Goal: Task Accomplishment & Management: Manage account settings

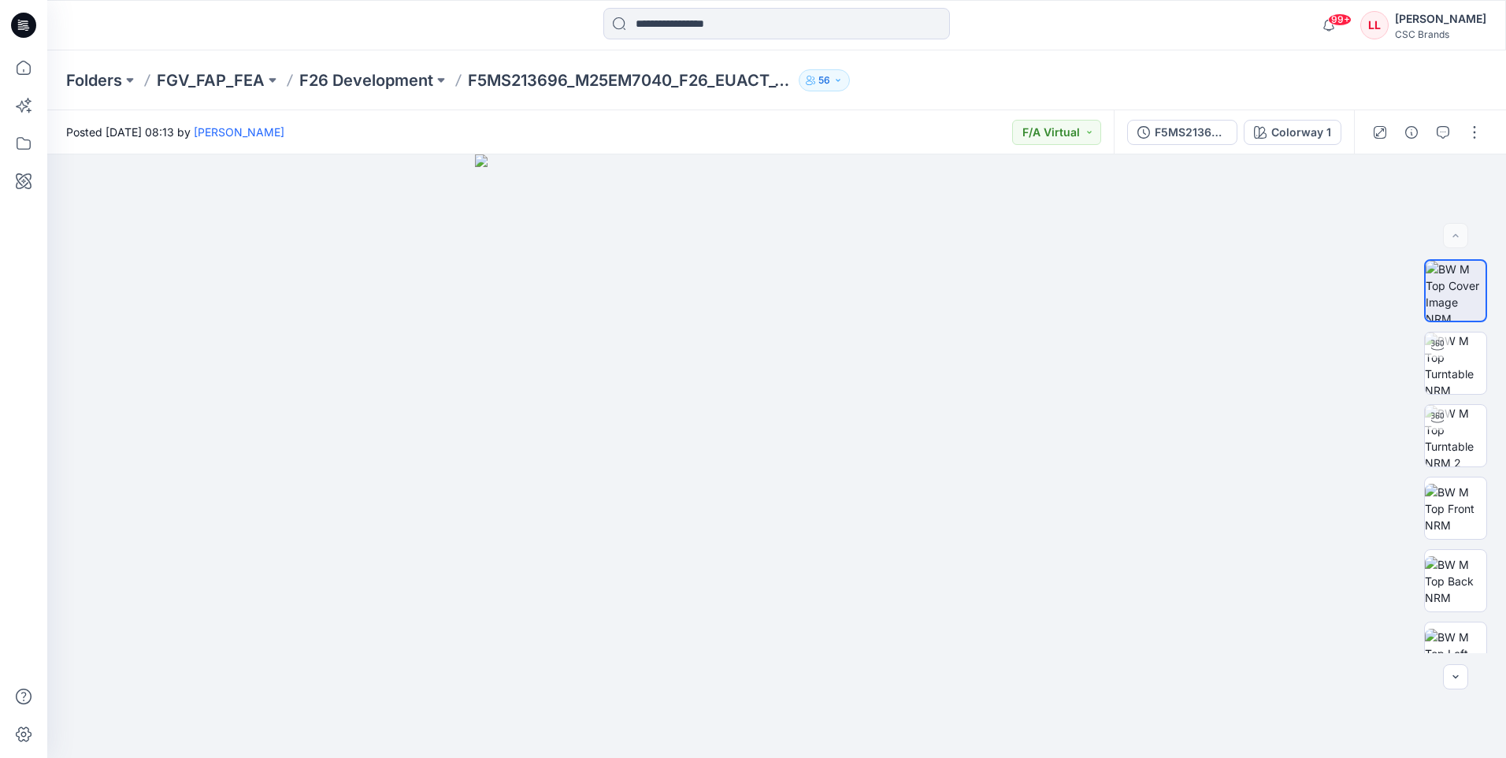
click at [28, 21] on icon at bounding box center [23, 25] width 25 height 25
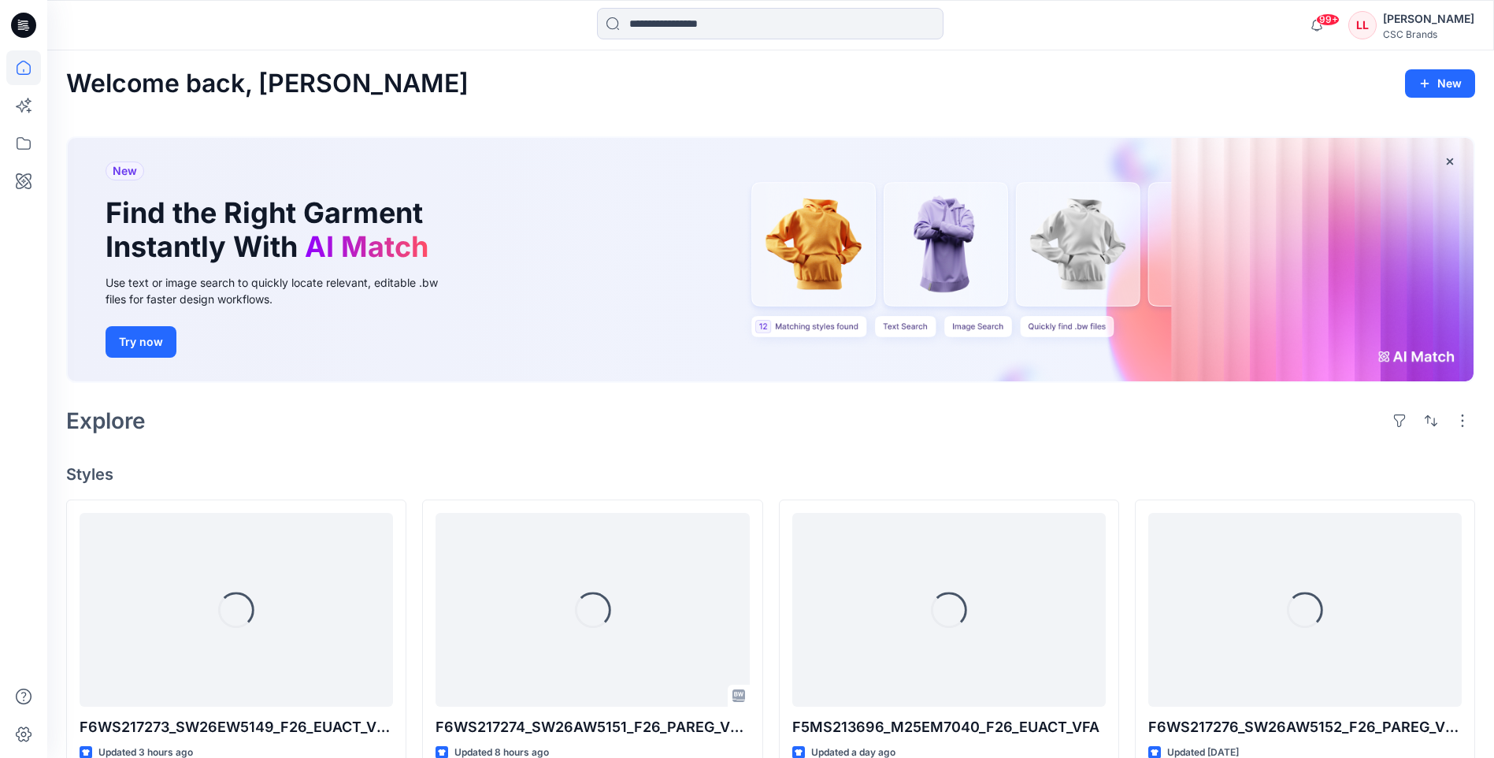
scroll to position [79, 0]
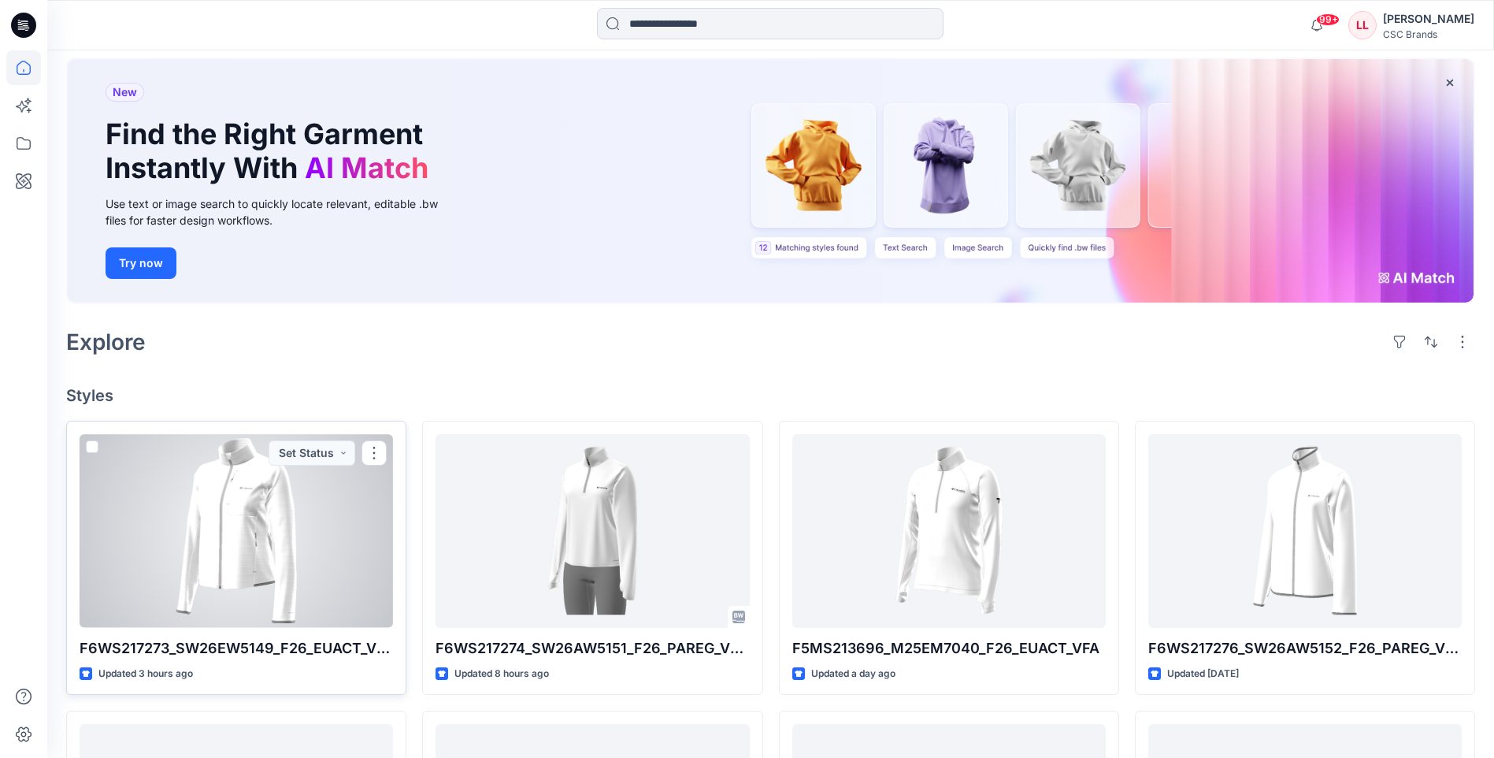
click at [361, 498] on div at bounding box center [236, 530] width 313 height 193
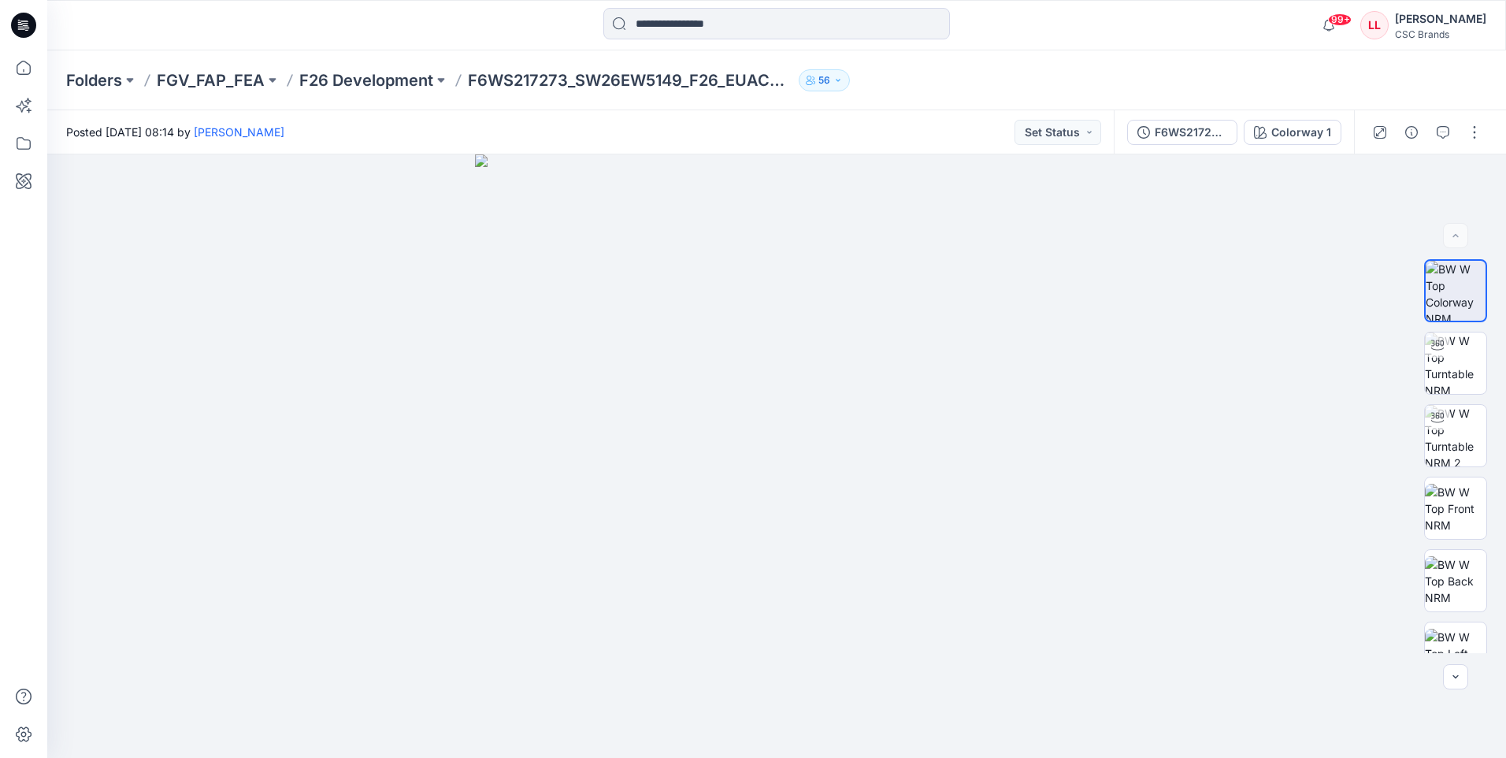
click at [29, 20] on icon at bounding box center [23, 25] width 25 height 25
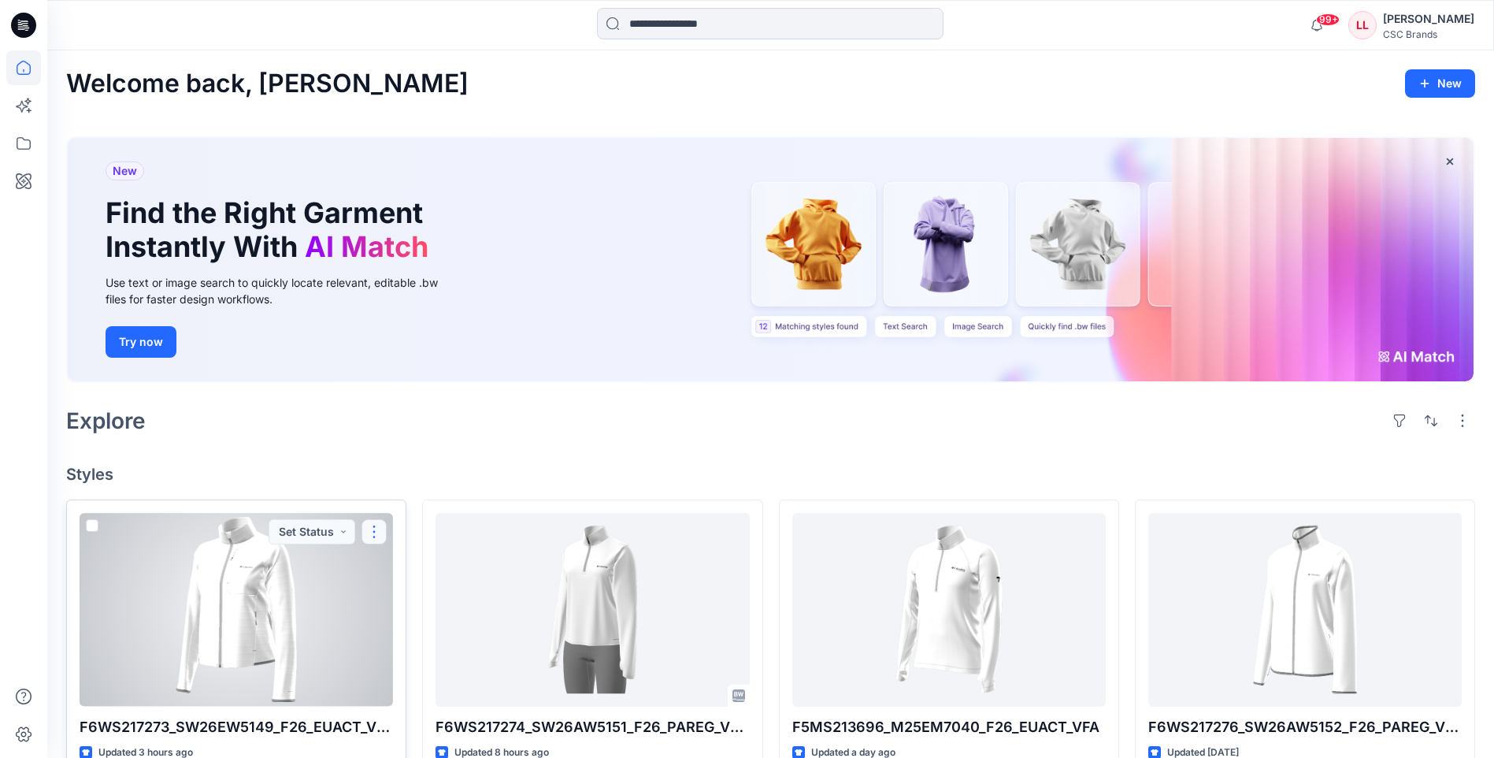
click at [369, 532] on button "button" at bounding box center [374, 531] width 25 height 25
click at [398, 565] on p "Edit" at bounding box center [403, 568] width 20 height 17
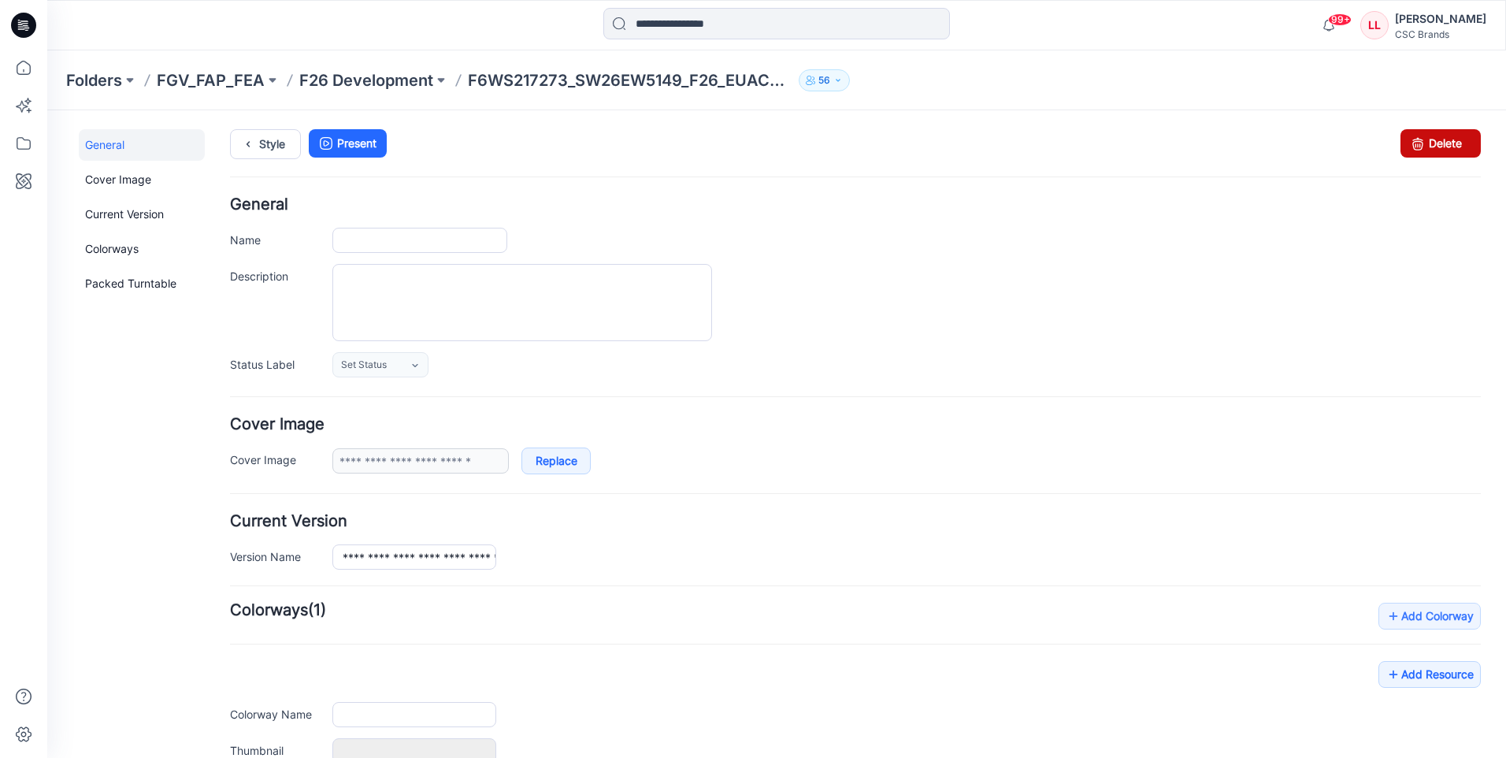
type input "**********"
click at [1419, 138] on link "Delete" at bounding box center [1440, 143] width 80 height 28
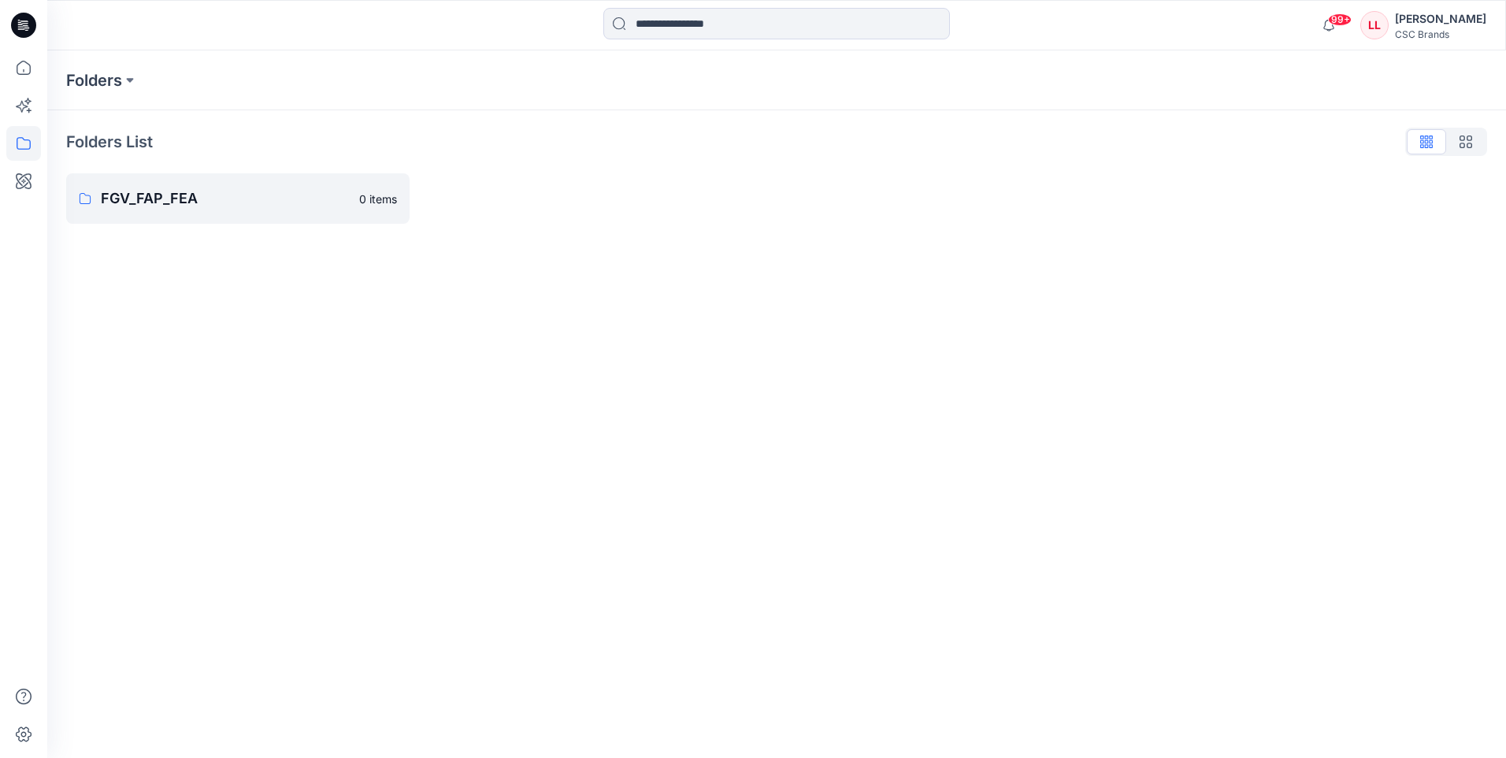
click at [27, 32] on icon at bounding box center [23, 25] width 25 height 25
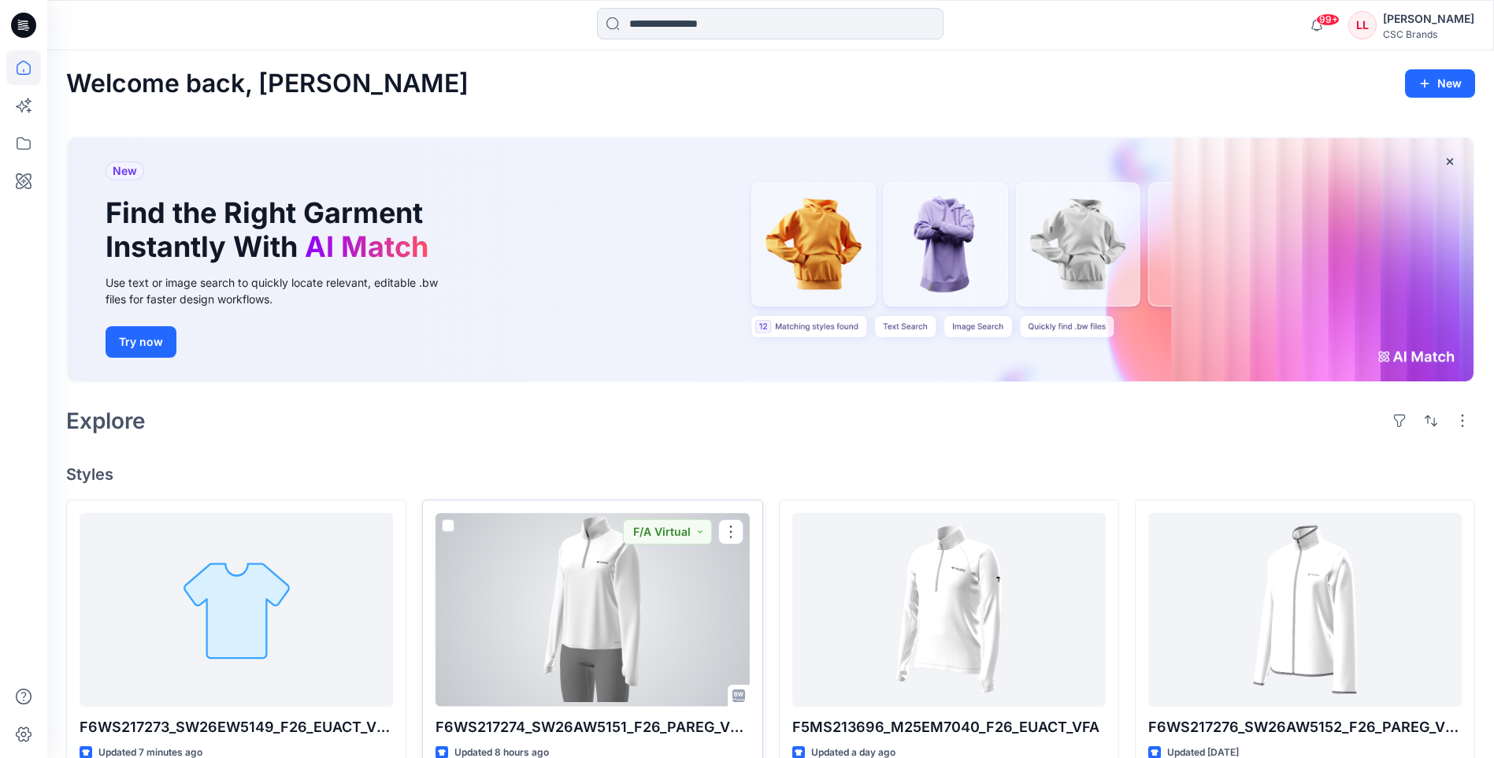
click at [606, 625] on div at bounding box center [592, 609] width 313 height 193
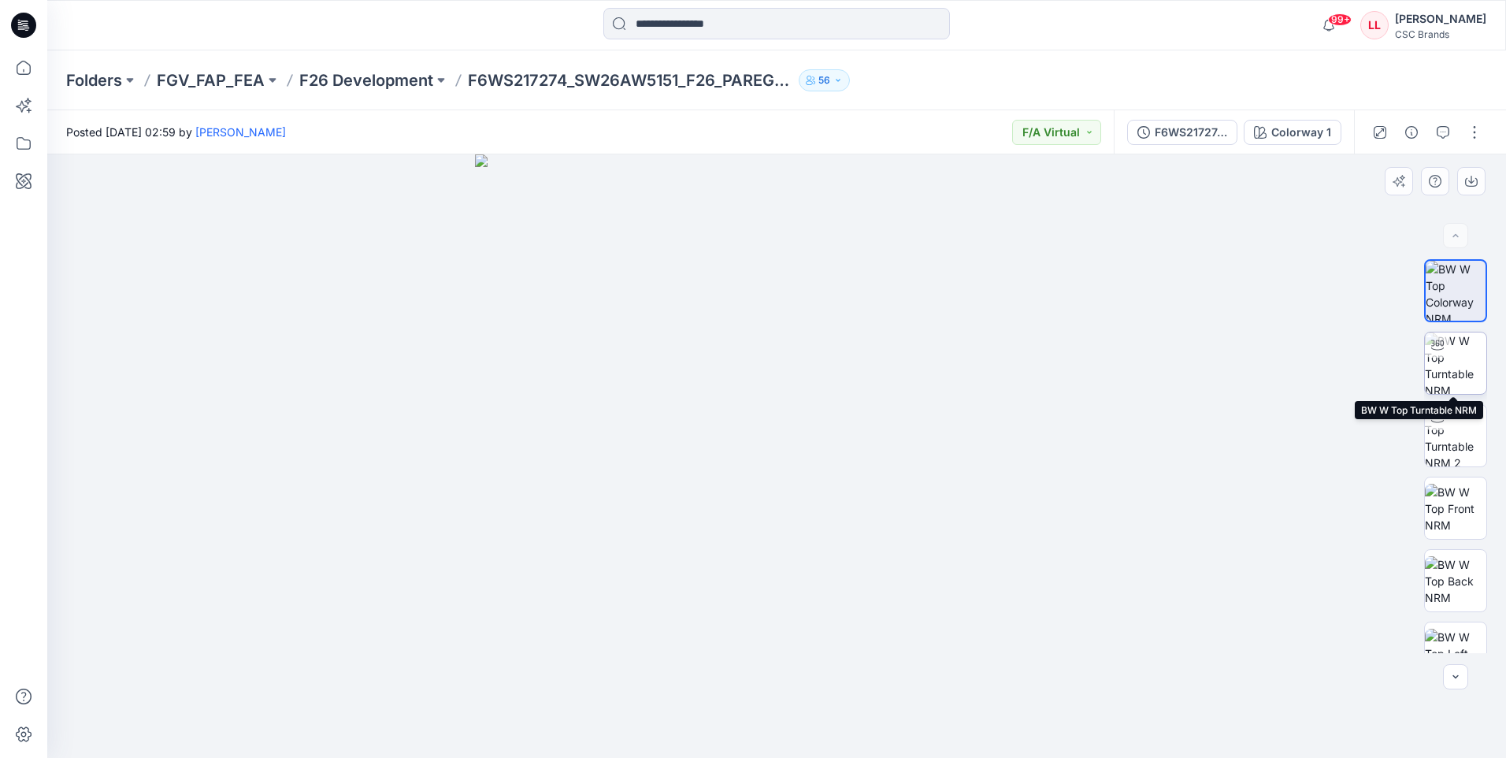
click at [1461, 376] on img at bounding box center [1455, 362] width 61 height 61
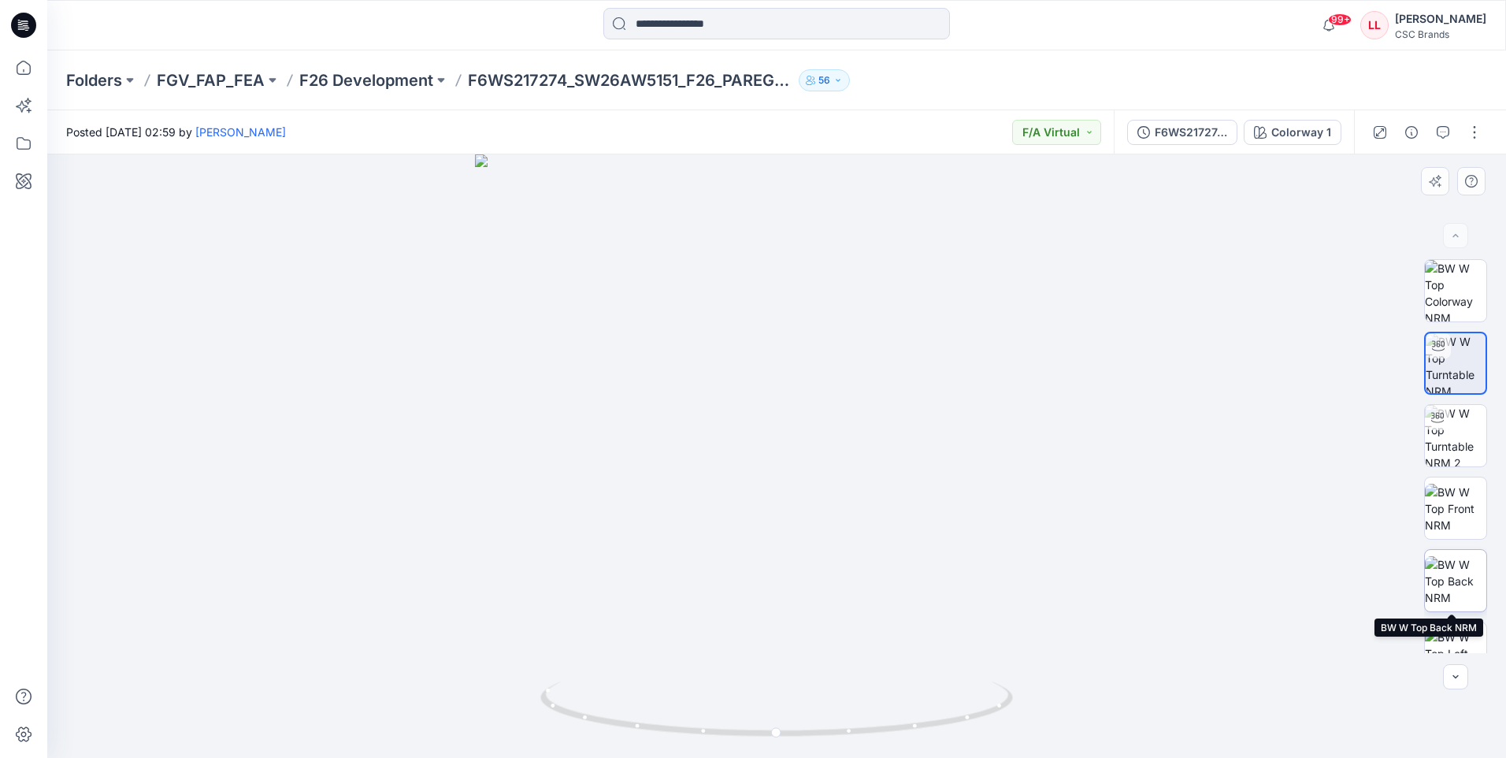
click at [1463, 587] on img at bounding box center [1455, 581] width 61 height 50
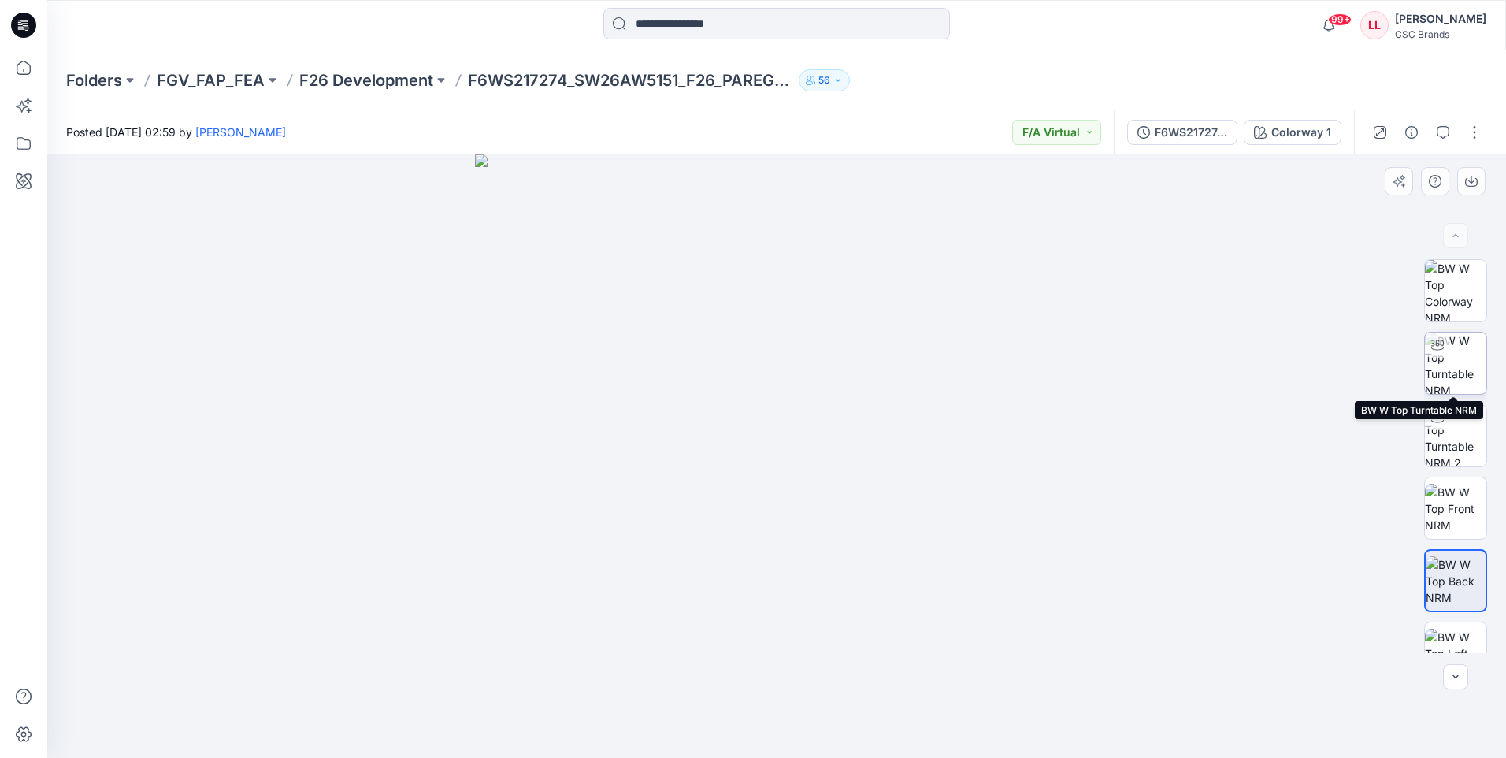
click at [1462, 353] on img at bounding box center [1455, 362] width 61 height 61
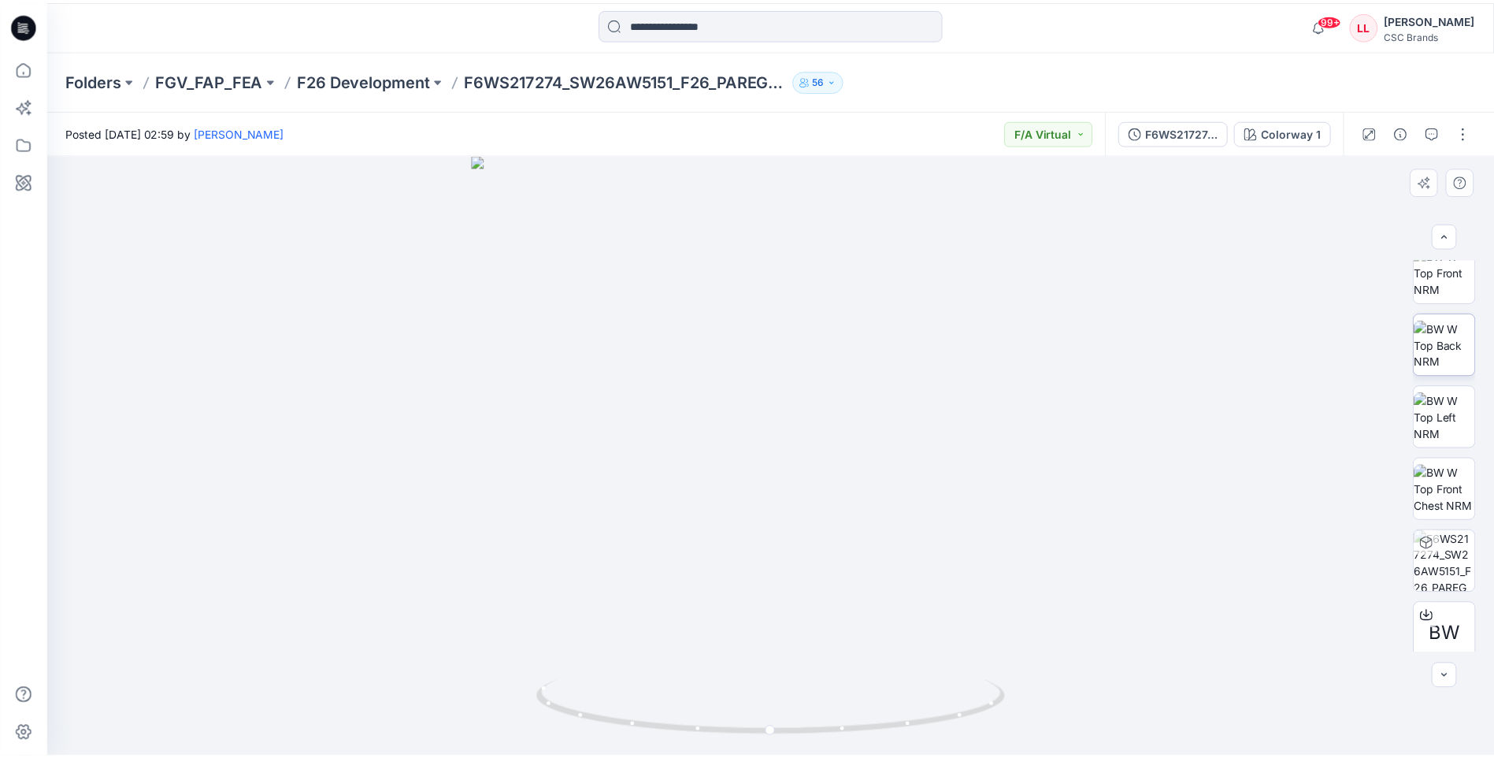
scroll to position [249, 0]
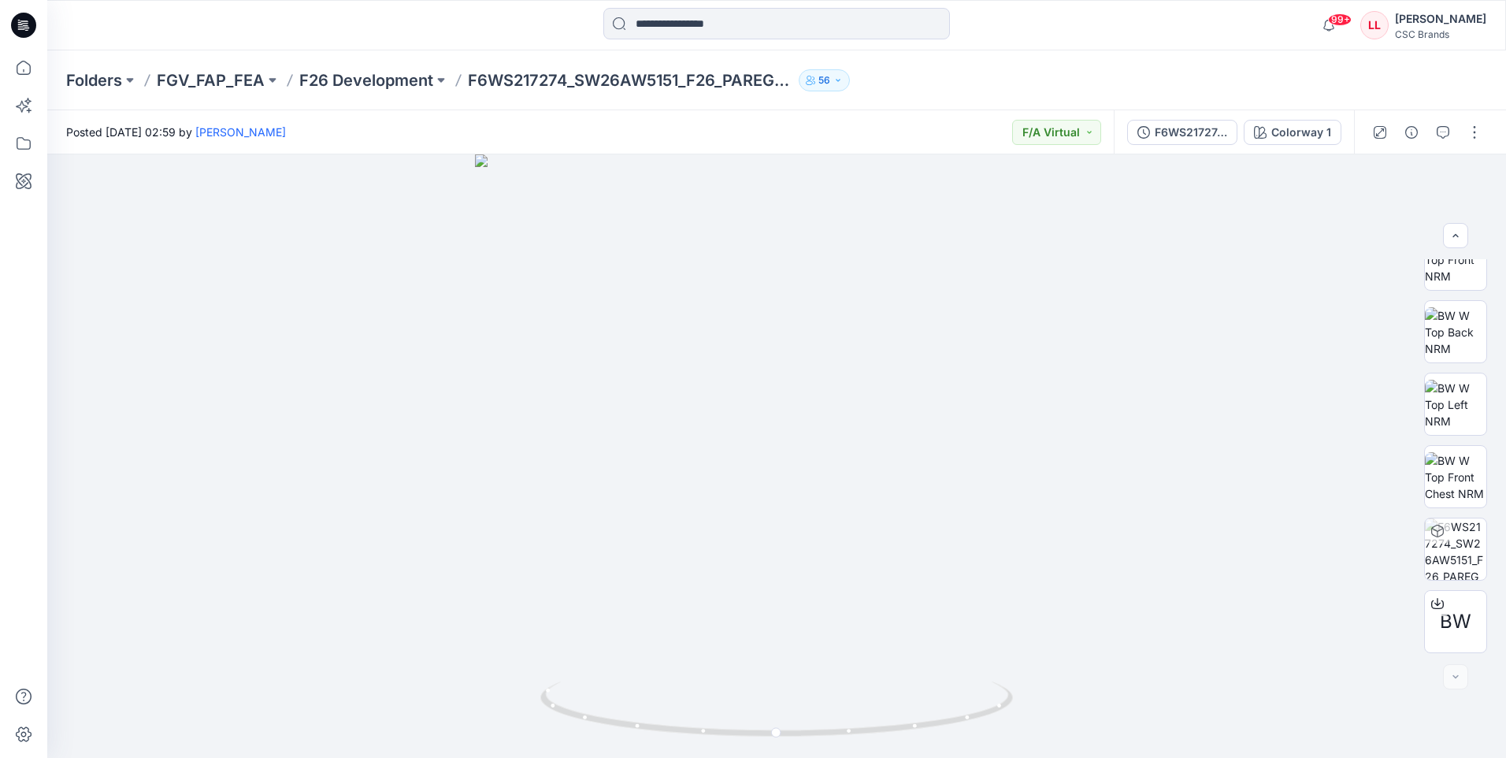
click at [17, 18] on icon at bounding box center [23, 25] width 25 height 25
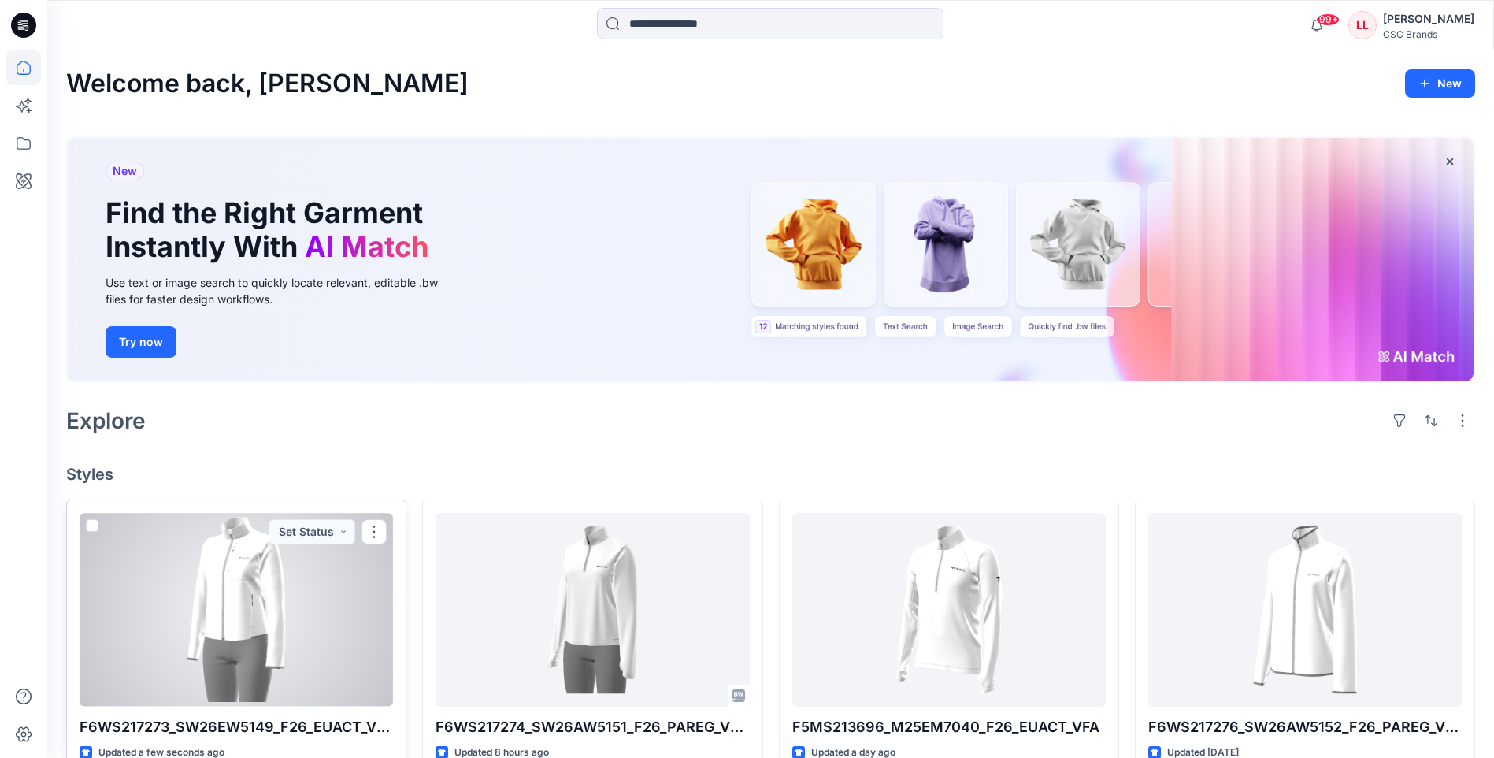
click at [319, 573] on div at bounding box center [236, 609] width 313 height 193
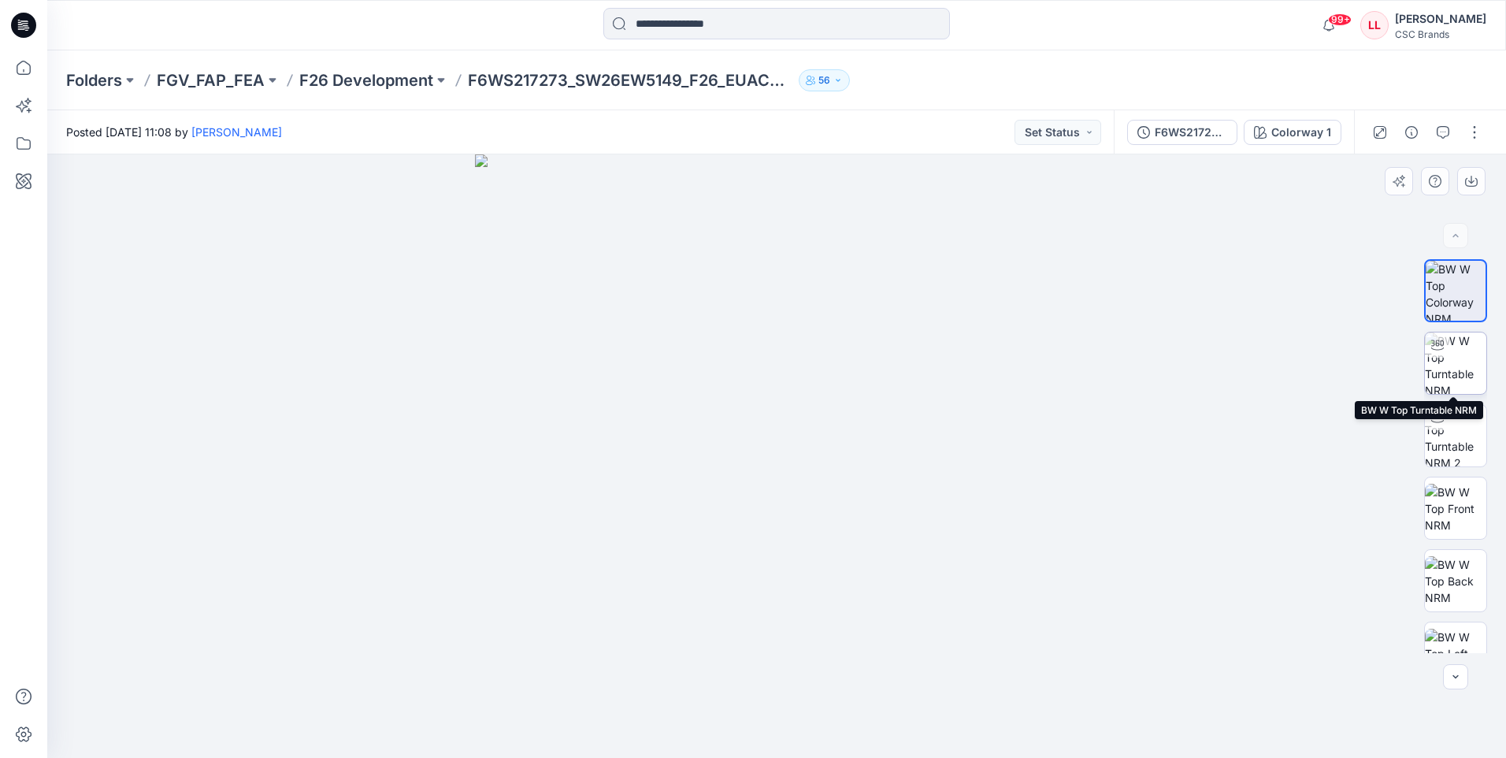
click at [1459, 361] on img at bounding box center [1455, 362] width 61 height 61
click at [14, 25] on icon at bounding box center [23, 25] width 25 height 25
click at [23, 23] on icon at bounding box center [23, 25] width 25 height 25
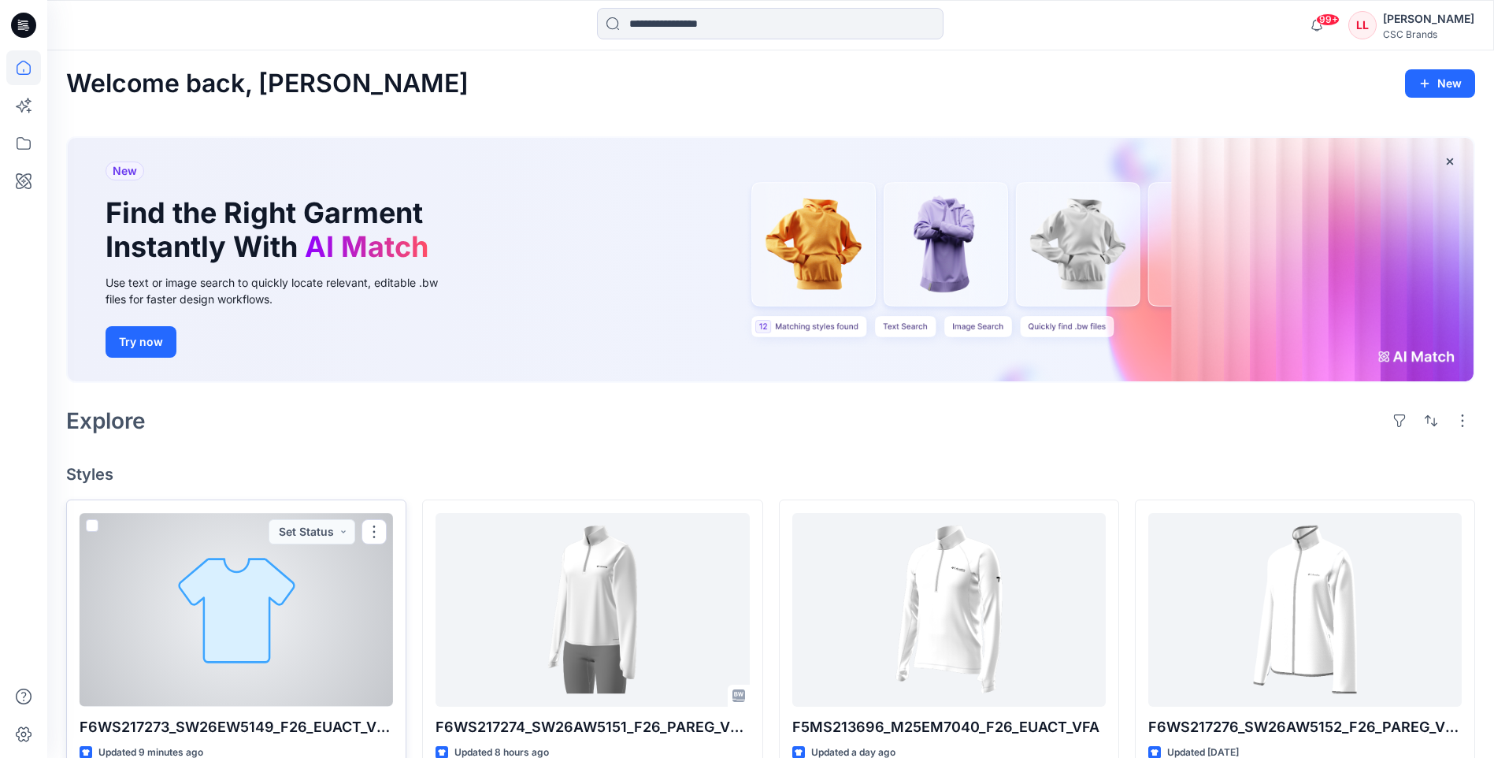
scroll to position [79, 0]
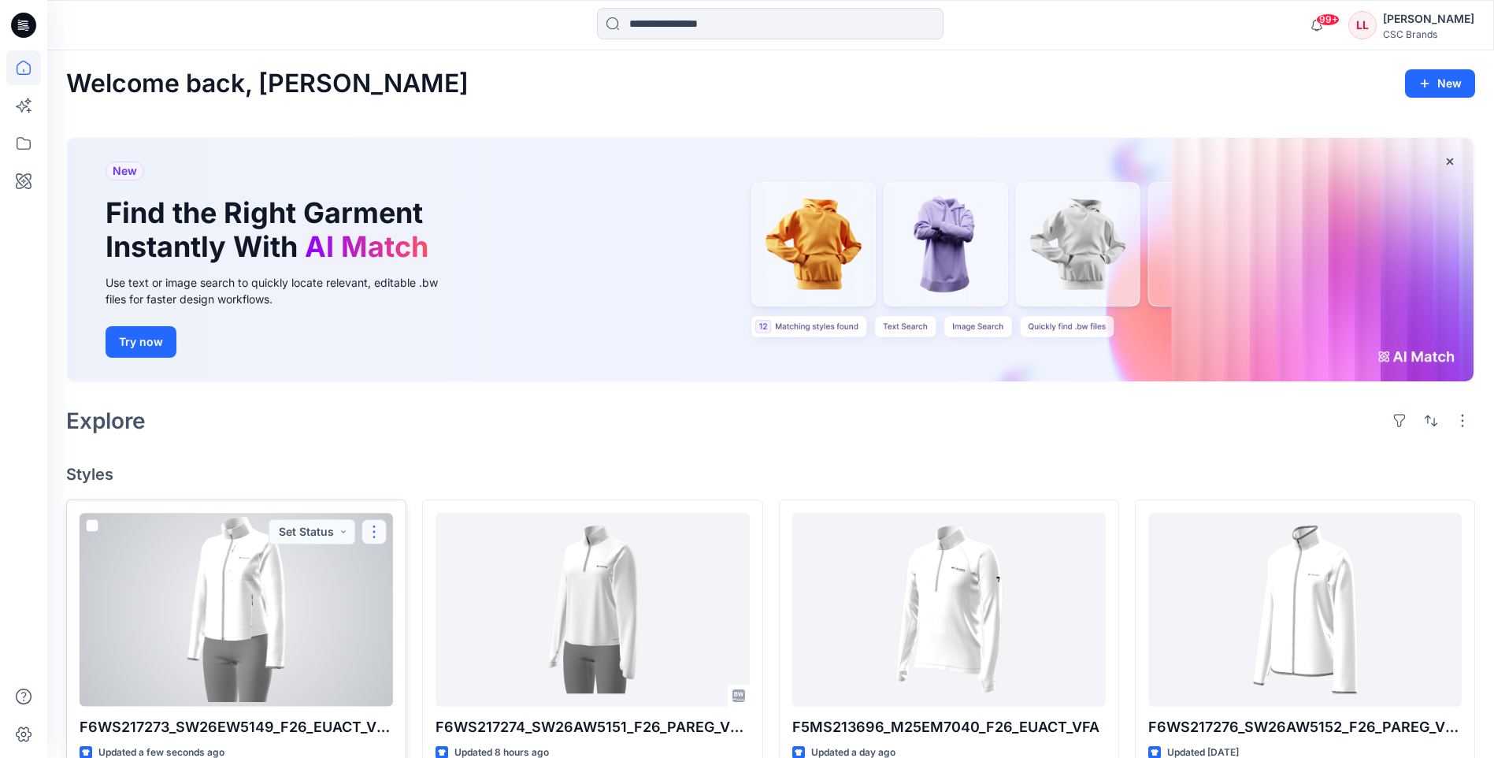
click at [374, 539] on button "button" at bounding box center [374, 531] width 25 height 25
click at [396, 566] on p "Edit" at bounding box center [403, 568] width 20 height 17
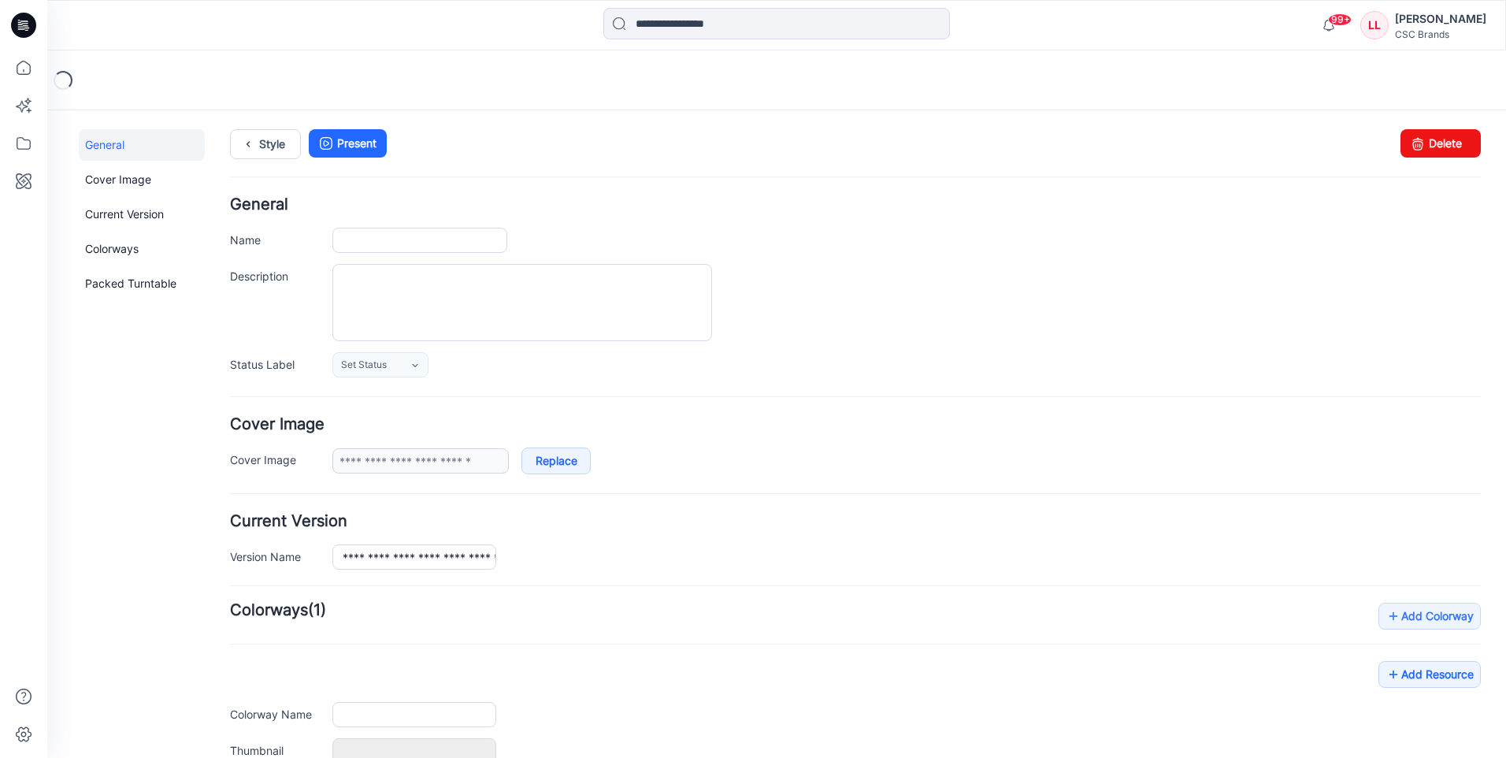
type input "**********"
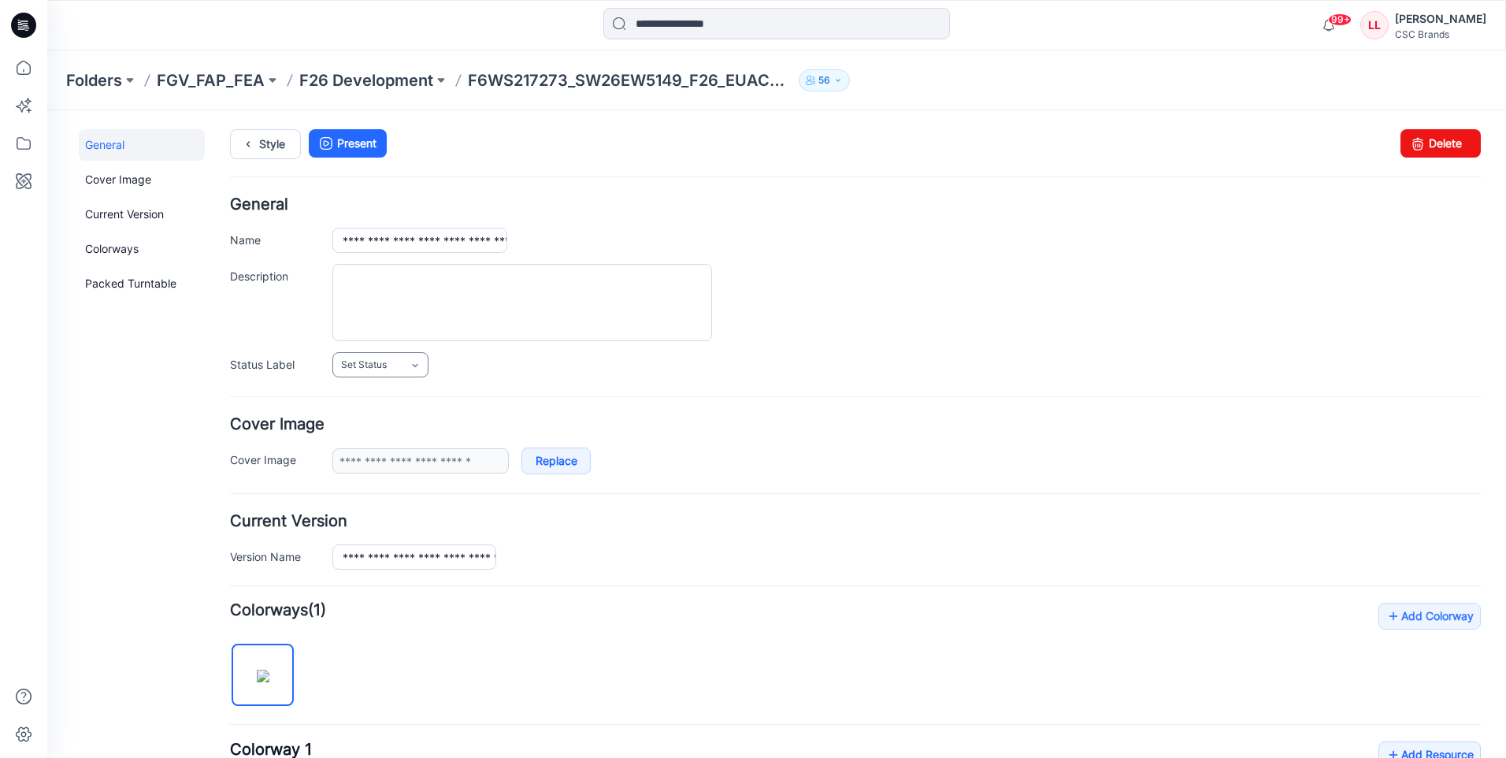
click at [412, 372] on link "Set Status" at bounding box center [380, 364] width 96 height 25
click at [380, 537] on link "F/A Virtual" at bounding box center [396, 536] width 120 height 33
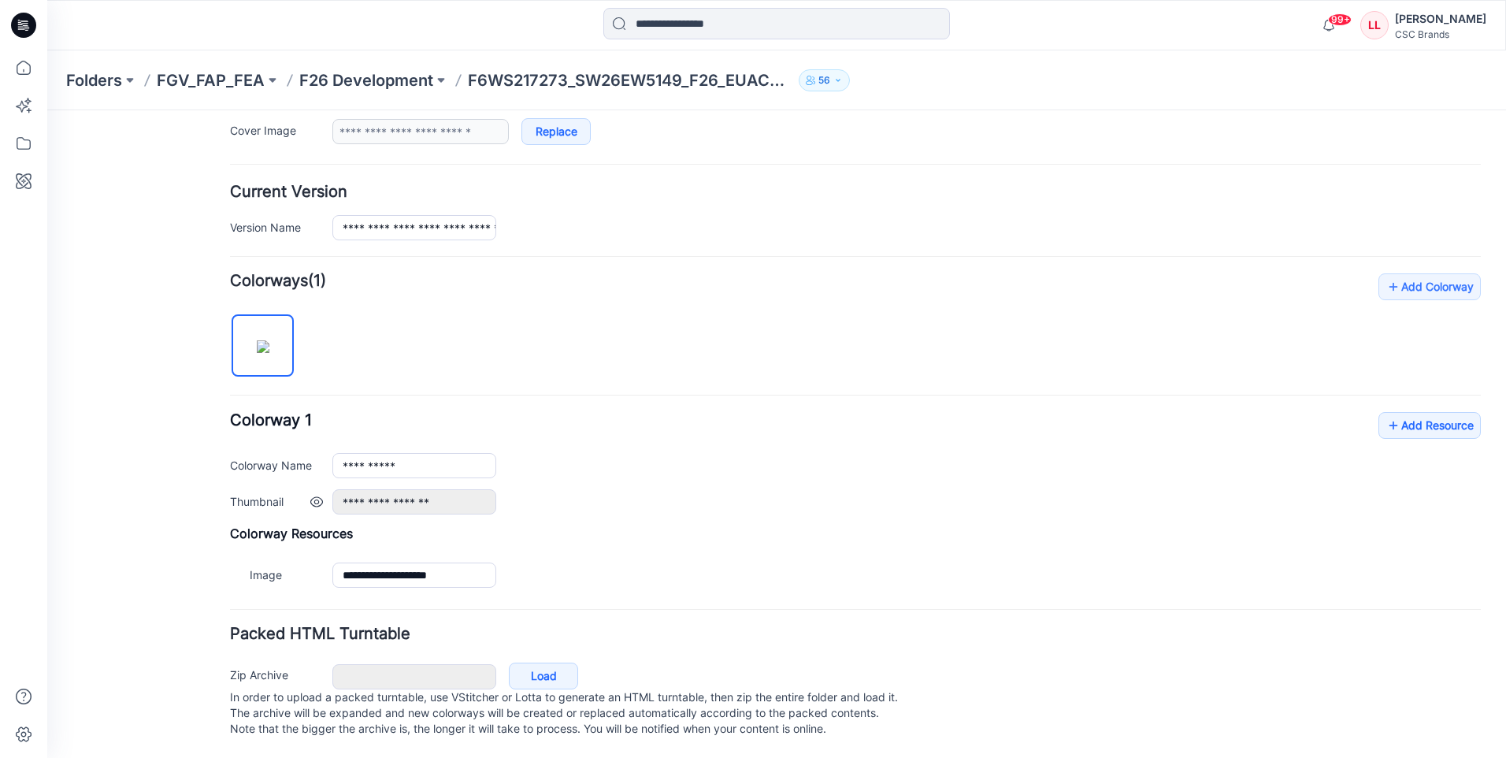
scroll to position [345, 0]
click at [1445, 412] on link "Add Resource" at bounding box center [1429, 425] width 102 height 27
click at [1439, 414] on link "Add Resource" at bounding box center [1429, 425] width 102 height 27
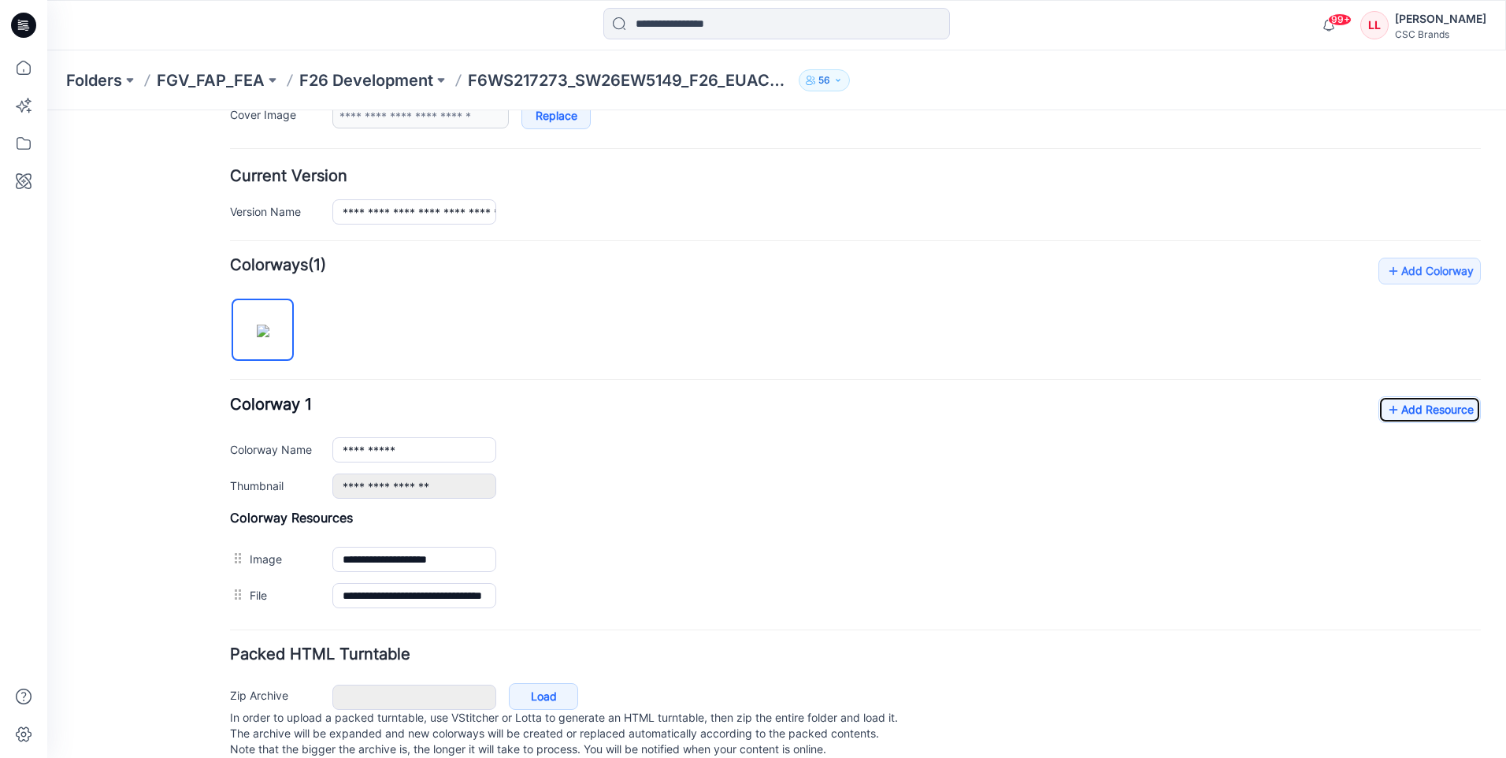
click at [24, 24] on icon at bounding box center [23, 25] width 25 height 25
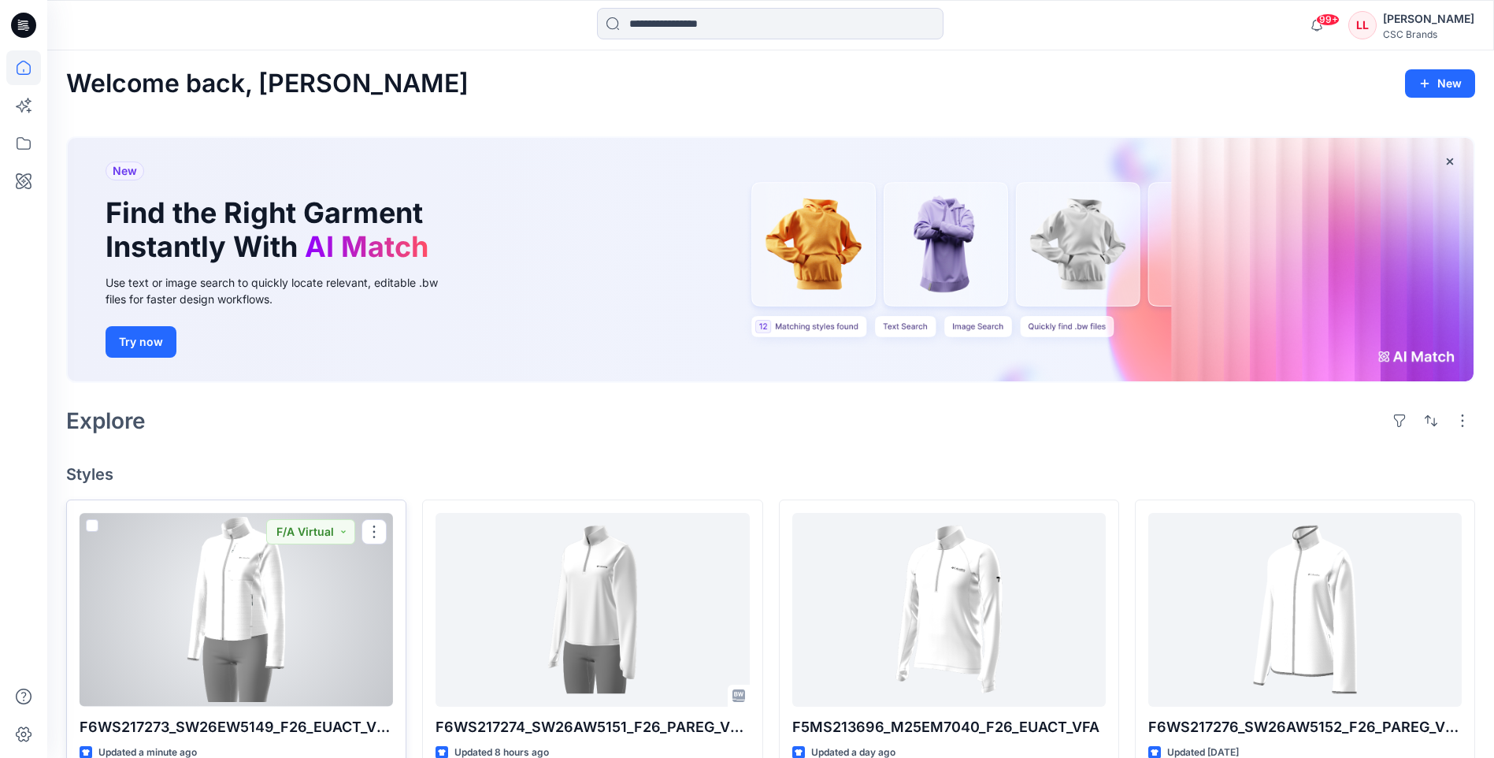
click at [295, 593] on div at bounding box center [236, 609] width 313 height 193
